Goal: Check status: Check status

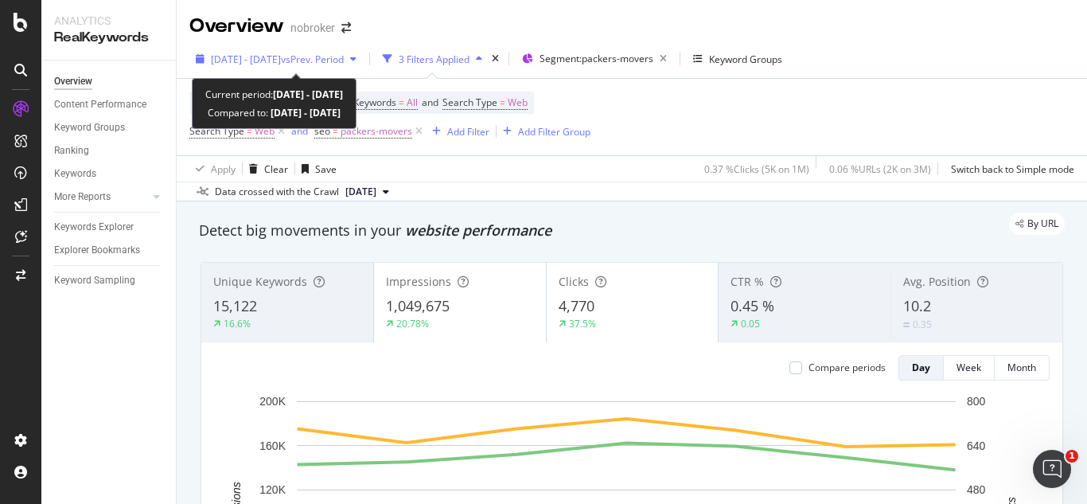
click at [344, 63] on span "vs Prev. Period" at bounding box center [312, 60] width 63 height 14
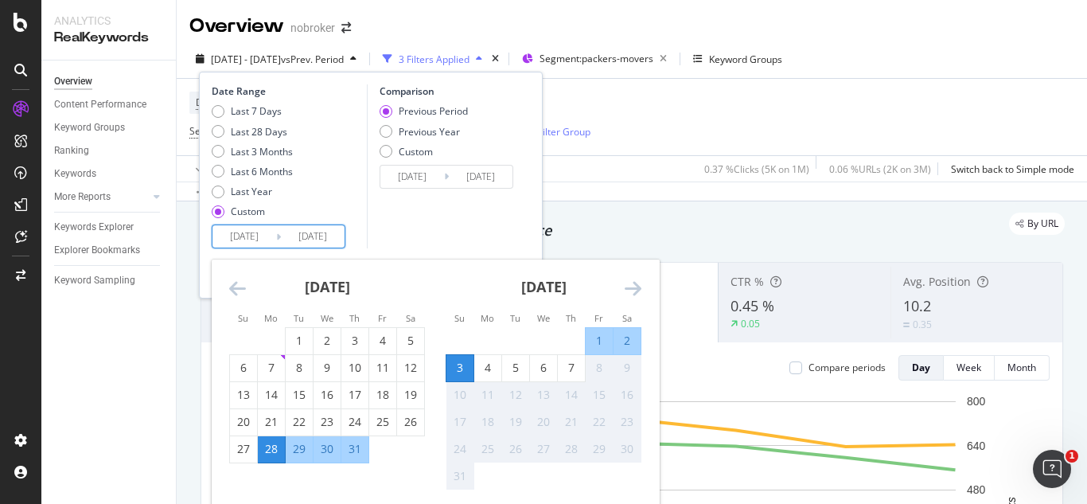
click at [272, 228] on input "[DATE]" at bounding box center [244, 236] width 64 height 22
click at [604, 331] on div "1" at bounding box center [599, 341] width 27 height 26
type input "[DATE]"
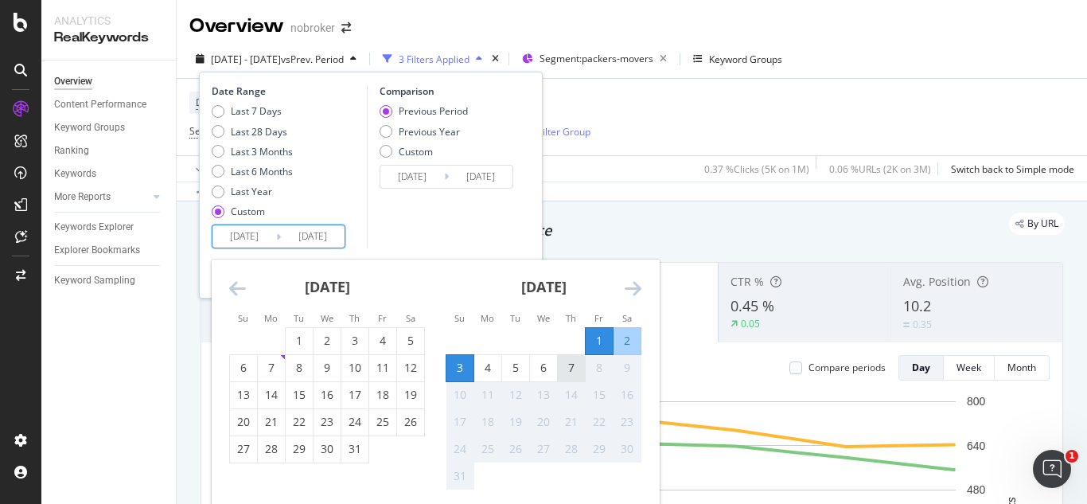
click at [571, 359] on div "7" at bounding box center [571, 368] width 27 height 26
type input "[DATE]"
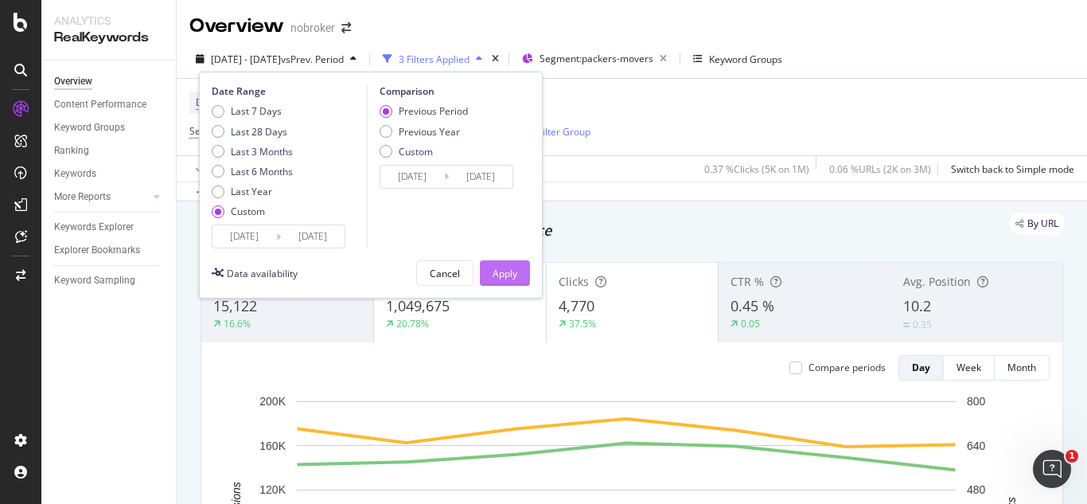
click at [509, 273] on div "Apply" at bounding box center [505, 274] width 25 height 14
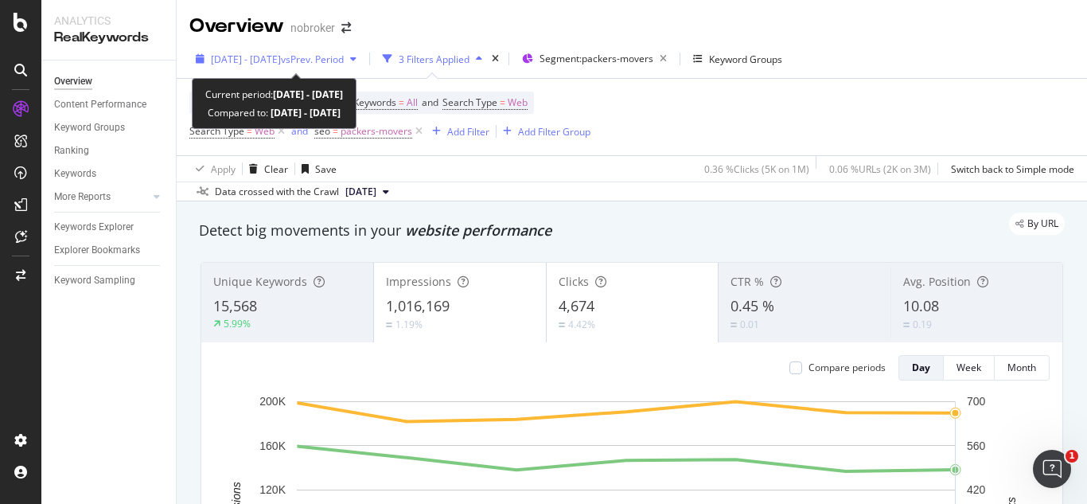
click at [363, 53] on div "[DATE] - [DATE] vs Prev. Period" at bounding box center [275, 59] width 173 height 24
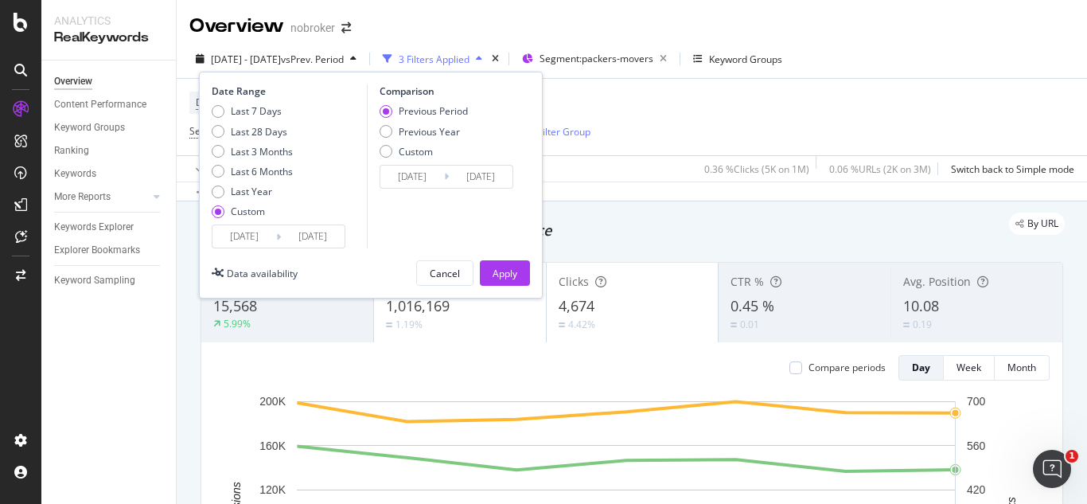
click at [270, 232] on input "[DATE]" at bounding box center [244, 236] width 64 height 22
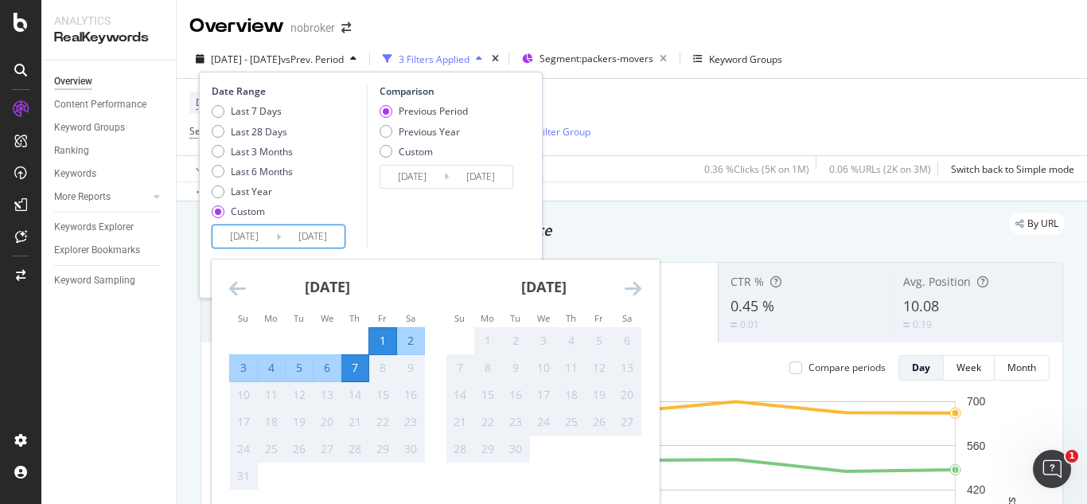
click at [274, 363] on div "4" at bounding box center [271, 368] width 27 height 16
type input "[DATE]"
click at [366, 372] on div "7" at bounding box center [354, 368] width 27 height 16
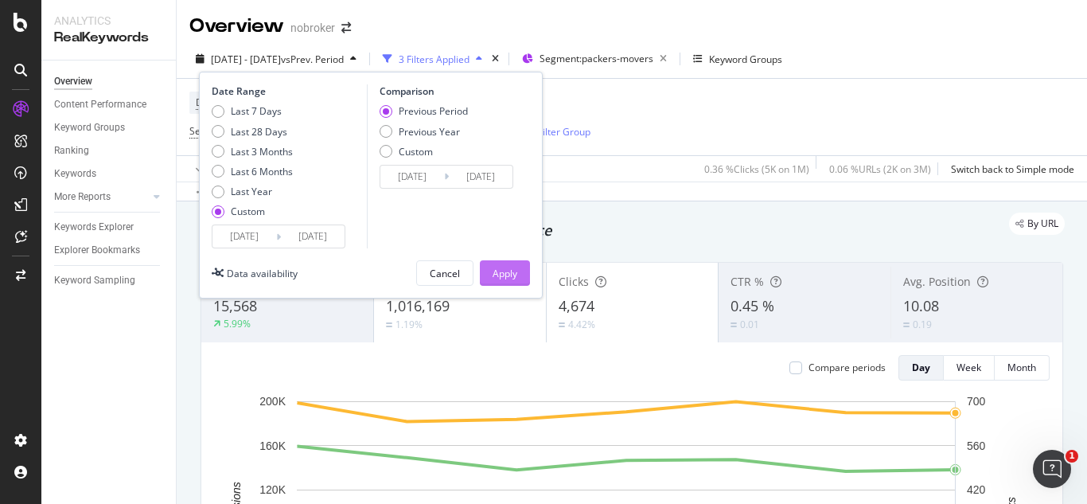
click at [498, 271] on div "Apply" at bounding box center [505, 274] width 25 height 14
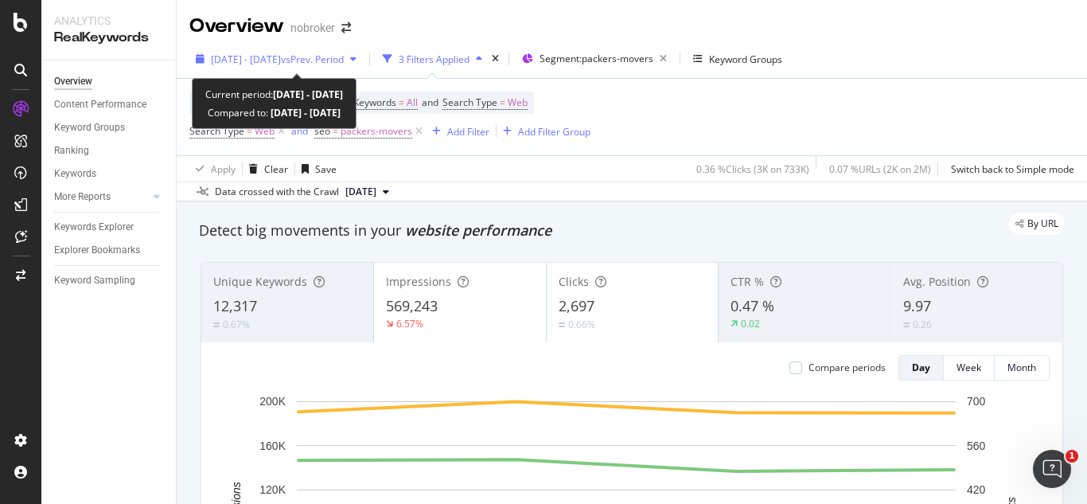
click at [337, 53] on span "vs Prev. Period" at bounding box center [312, 60] width 63 height 14
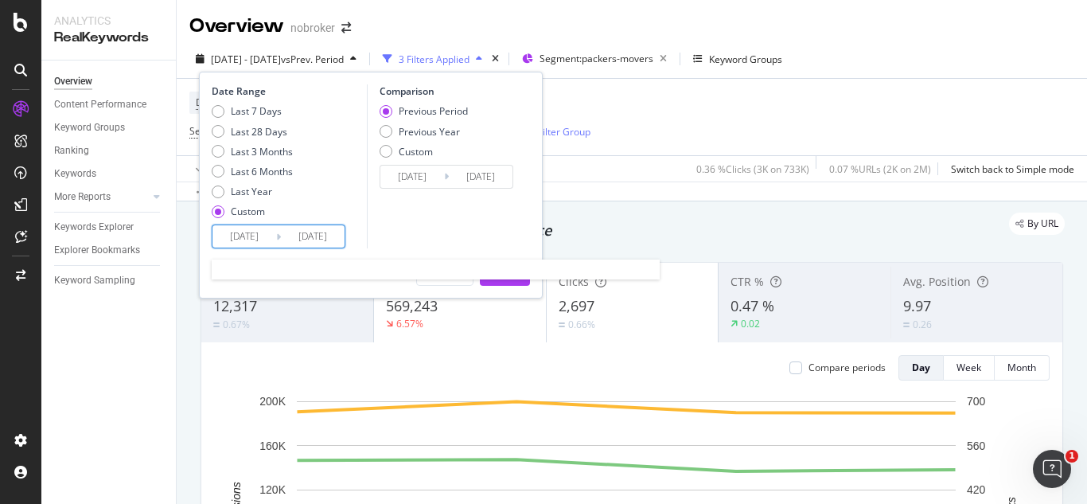
click at [268, 242] on input "[DATE]" at bounding box center [244, 236] width 64 height 22
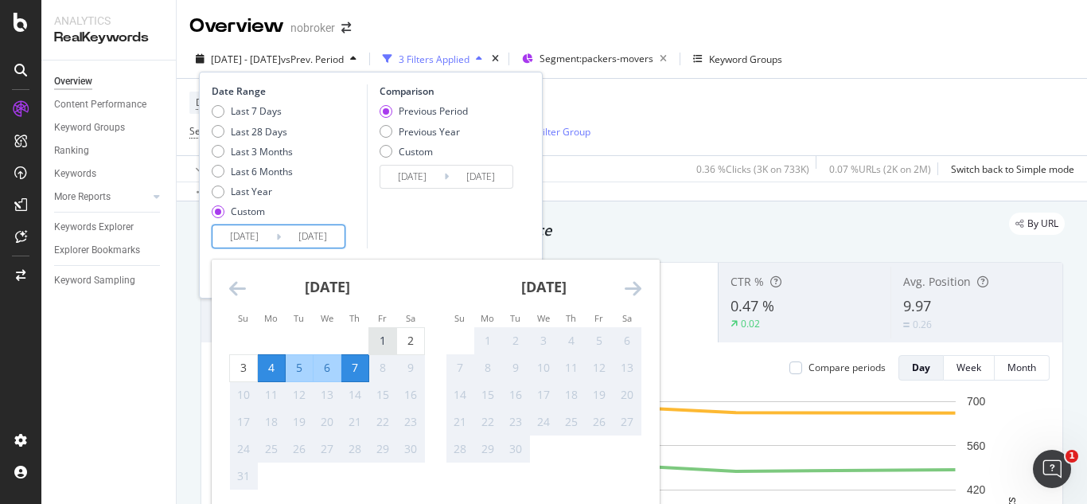
click at [376, 329] on div "1" at bounding box center [382, 341] width 27 height 26
type input "[DATE]"
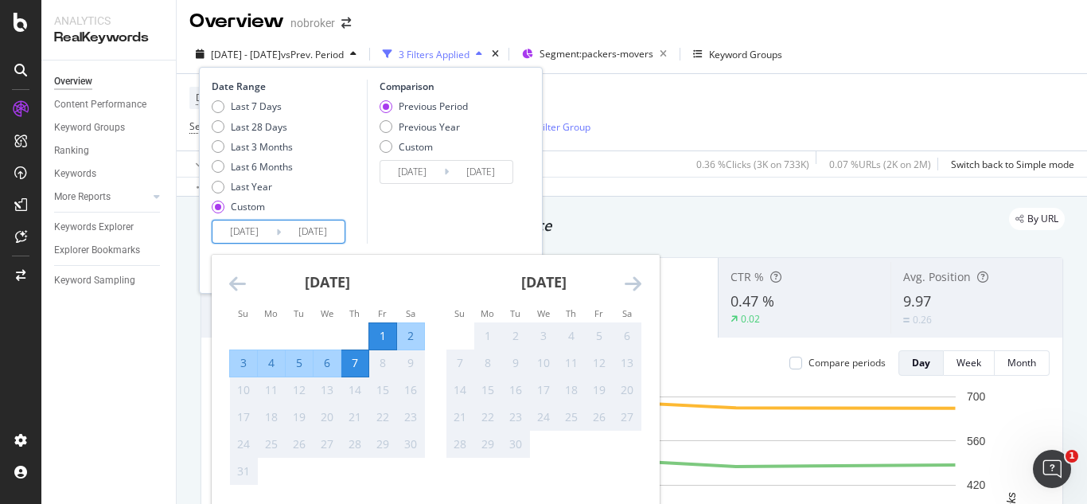
click at [356, 365] on div "7" at bounding box center [354, 363] width 27 height 16
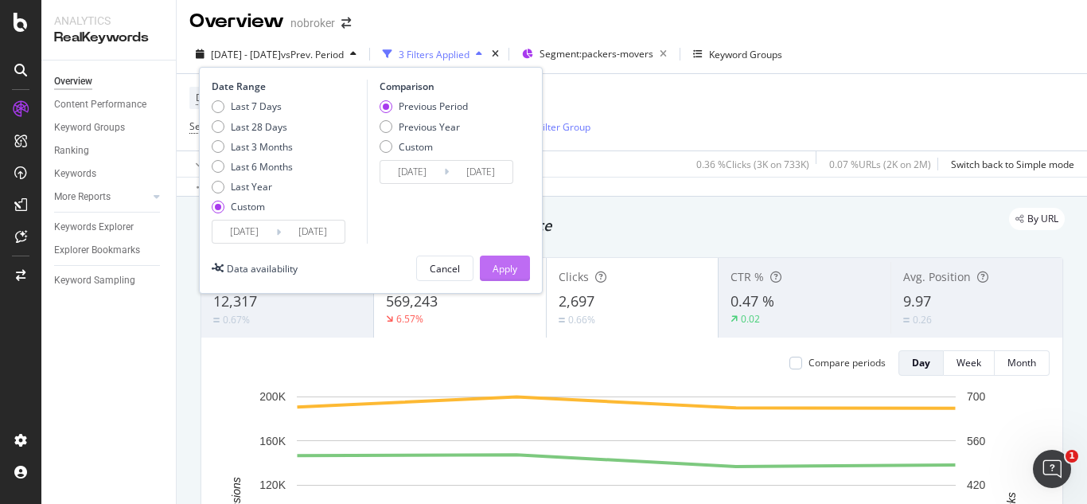
click at [498, 274] on div "Apply" at bounding box center [505, 269] width 25 height 14
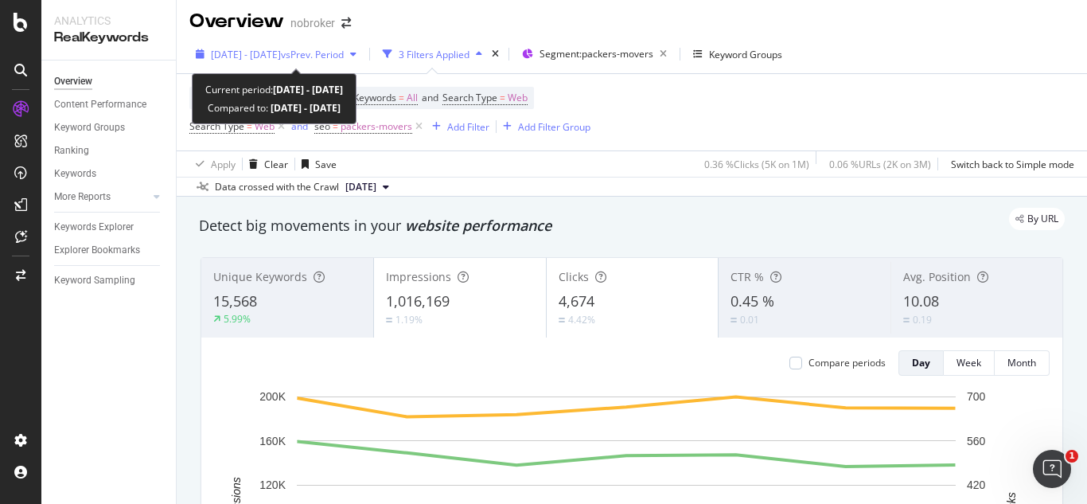
click at [295, 62] on div "[DATE] - [DATE] vs Prev. Period" at bounding box center [275, 54] width 173 height 24
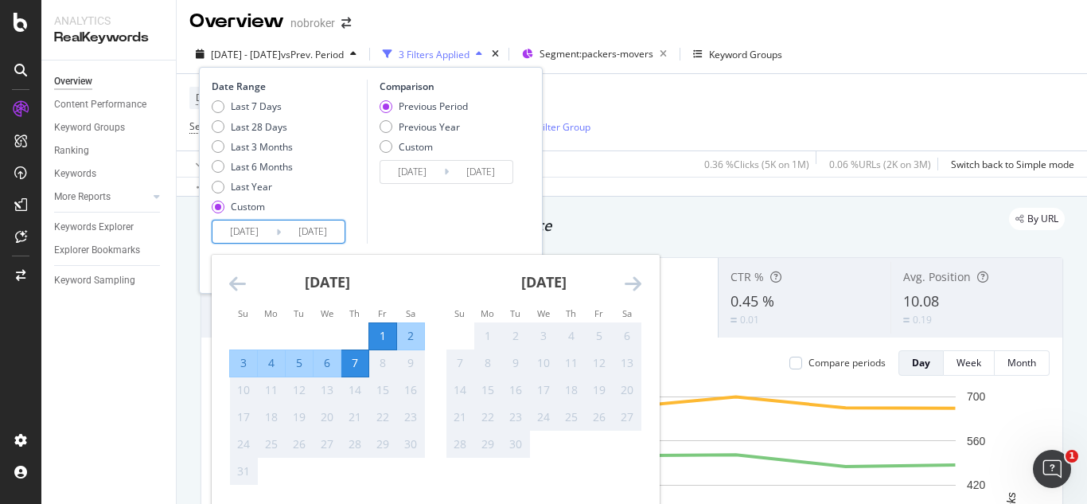
click at [317, 231] on input "[DATE]" at bounding box center [313, 231] width 64 height 22
click at [428, 195] on div "Comparison Previous Period Previous Year Custom [DATE] Navigate forward to inte…" at bounding box center [442, 162] width 151 height 164
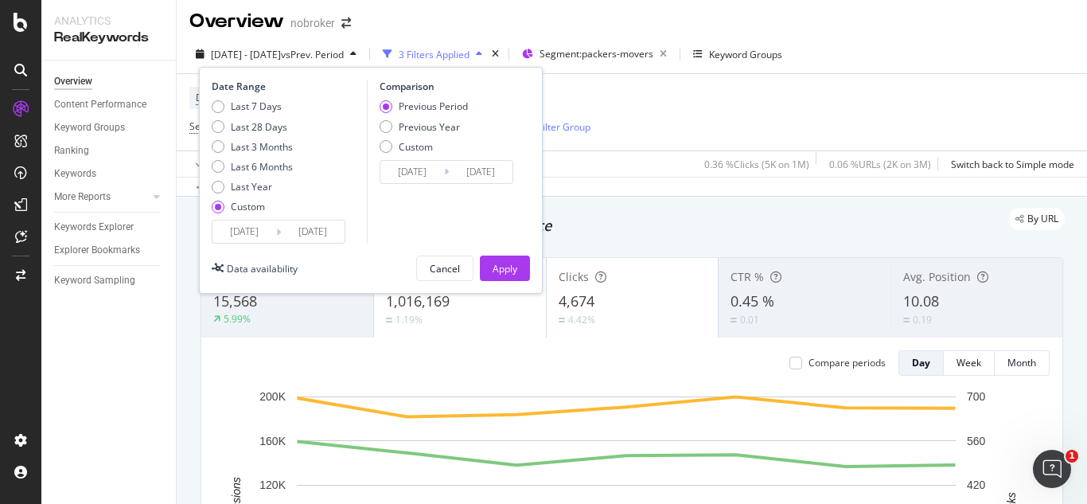
click at [710, 99] on div "Device = All and Country = All and Keywords = All and Search Type = Web Search …" at bounding box center [631, 112] width 885 height 76
